Goal: Information Seeking & Learning: Learn about a topic

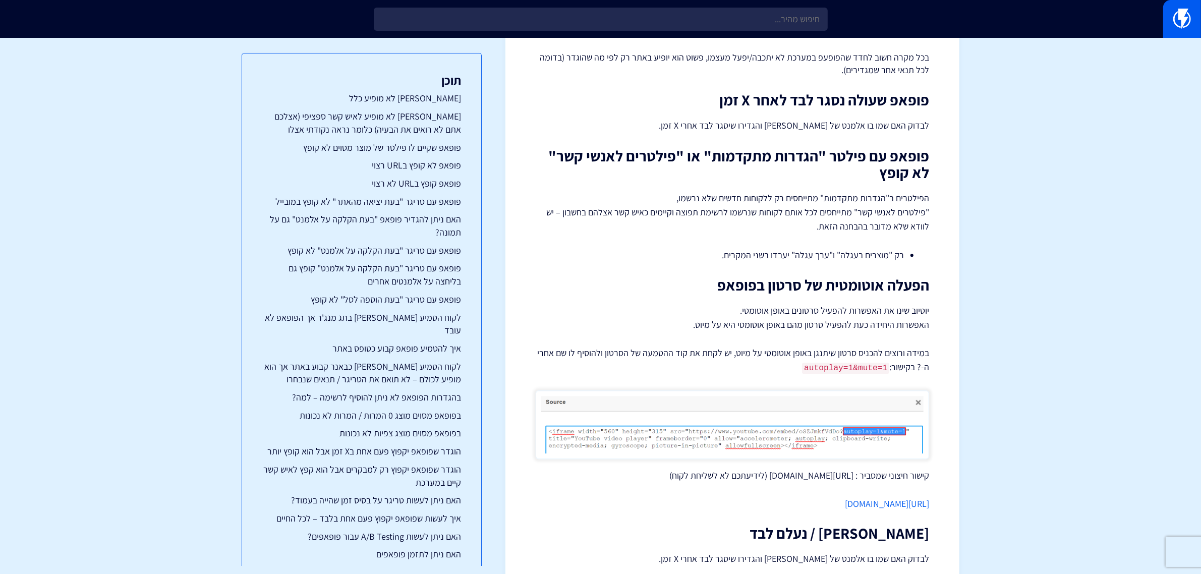
scroll to position [3025, 0]
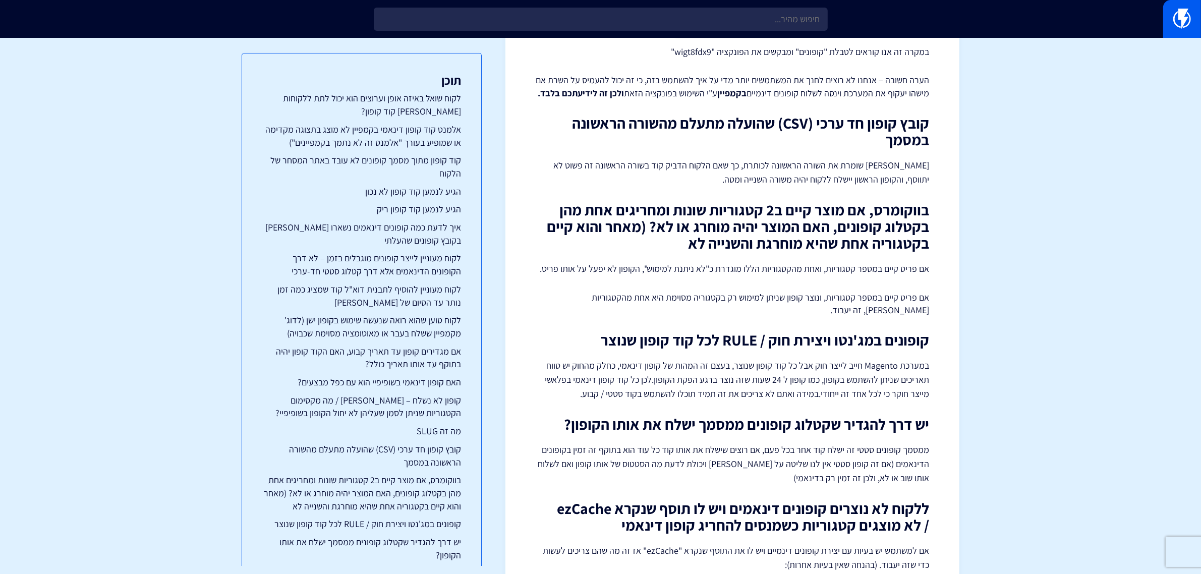
scroll to position [3340, 0]
